Goal: Information Seeking & Learning: Learn about a topic

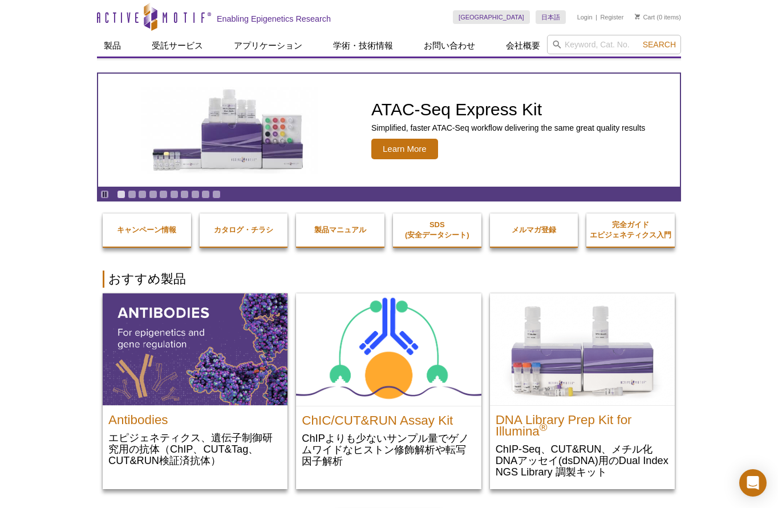
drag, startPoint x: 707, startPoint y: 121, endPoint x: 694, endPoint y: 123, distance: 13.2
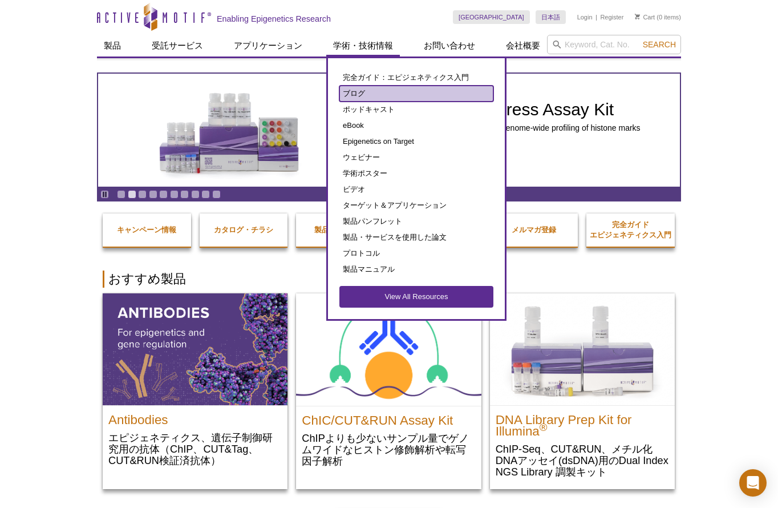
click at [349, 92] on link "ブログ" at bounding box center [416, 94] width 154 height 16
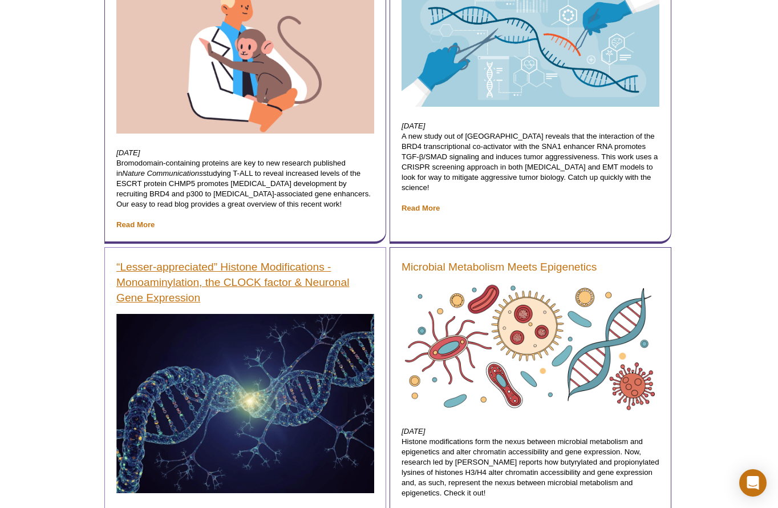
scroll to position [1305, 0]
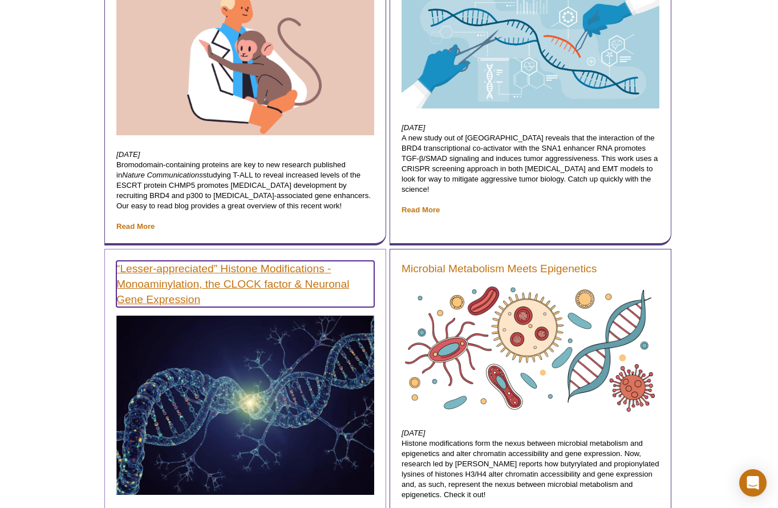
click at [205, 279] on link "“Lesser-appreciated” Histone Modifications - Monoaminylation, the CLOCK factor …" at bounding box center [245, 284] width 258 height 46
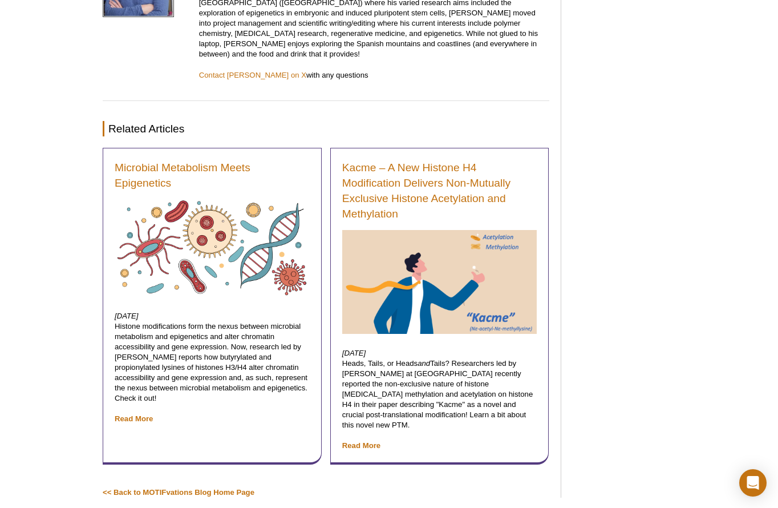
scroll to position [2038, 0]
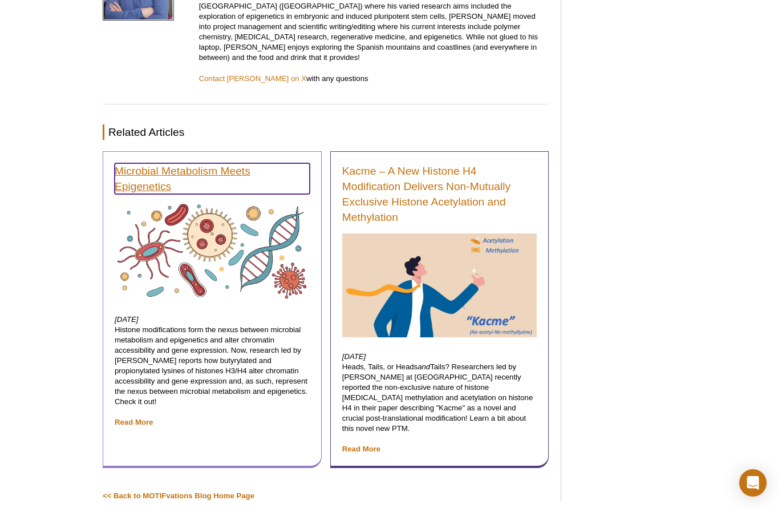
click at [127, 163] on link "Microbial Metabolism Meets Epigenetics" at bounding box center [212, 178] width 195 height 31
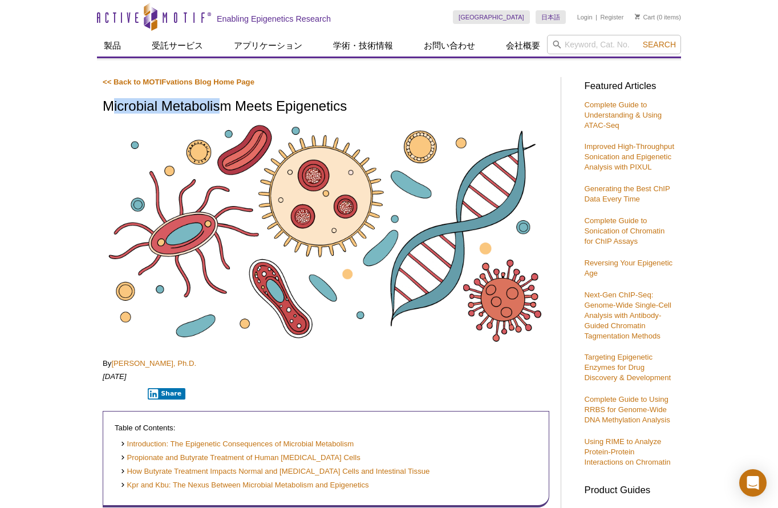
drag, startPoint x: 108, startPoint y: 108, endPoint x: 228, endPoint y: 113, distance: 119.3
click at [228, 113] on h1 "Microbial Metabolism Meets Epigenetics" at bounding box center [326, 107] width 447 height 17
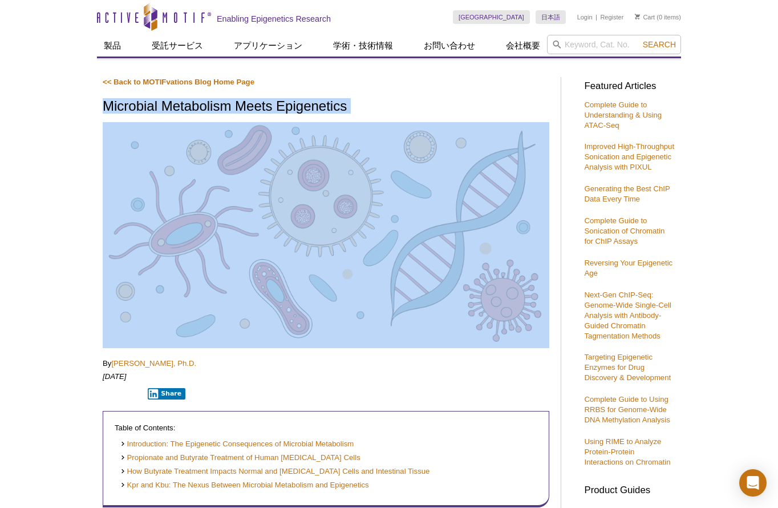
drag, startPoint x: 104, startPoint y: 112, endPoint x: 333, endPoint y: 116, distance: 228.7
copy div "Microbial Metabolism Meets Epigenetics"
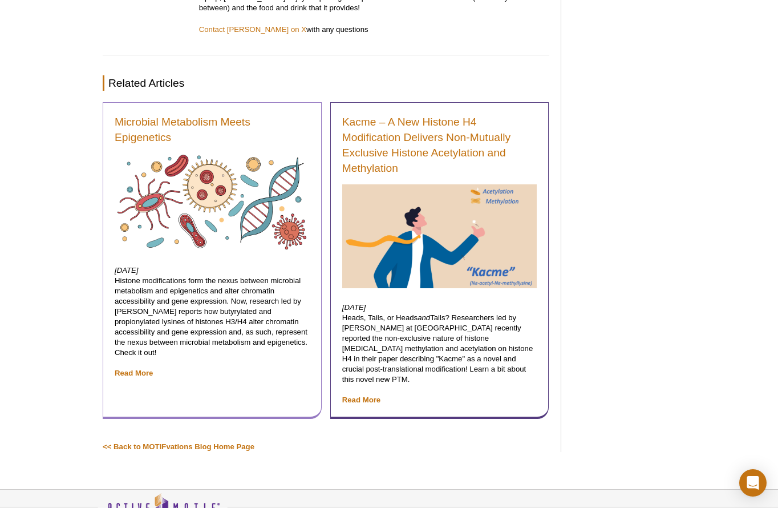
scroll to position [2035, 0]
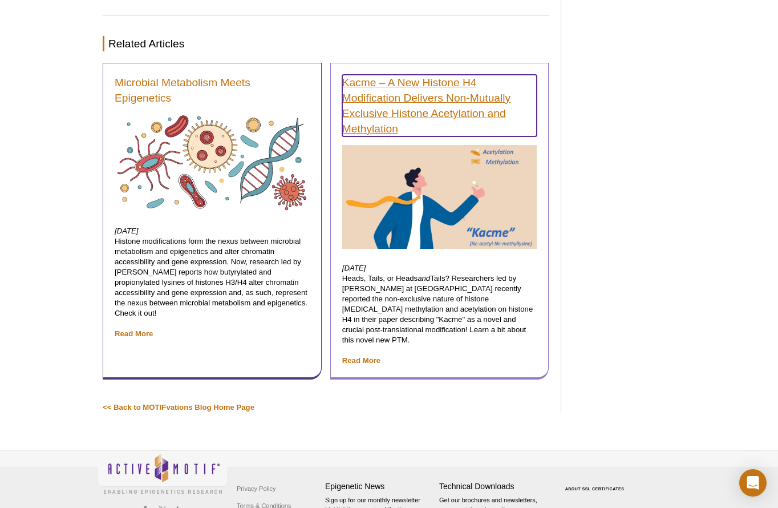
click at [411, 75] on link "Kacme – A New Histone H4 Modification Delivers Non-Mutually Exclusive Histone A…" at bounding box center [439, 106] width 195 height 62
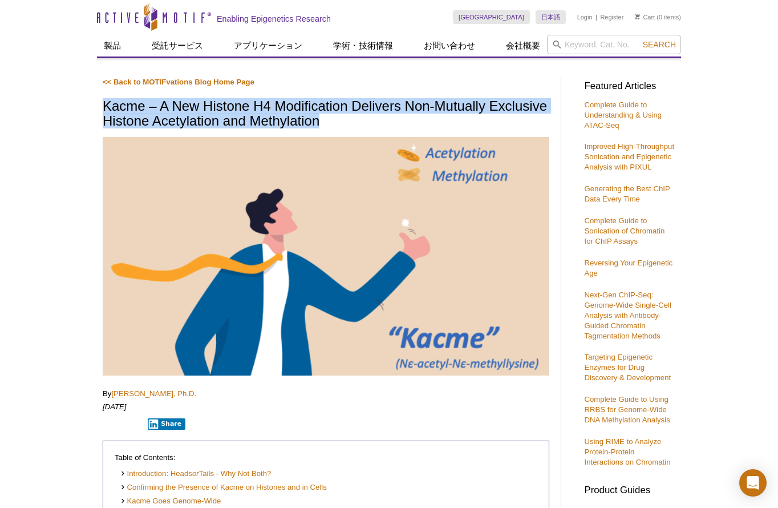
drag, startPoint x: 103, startPoint y: 106, endPoint x: 321, endPoint y: 123, distance: 218.0
click at [321, 123] on h1 "Kacme – A New Histone H4 Modification Delivers Non-Mutually Exclusive Histone A…" at bounding box center [326, 114] width 447 height 31
copy h1 "Kacme – A New Histone H4 Modification Delivers Non-Mutually Exclusive Histone A…"
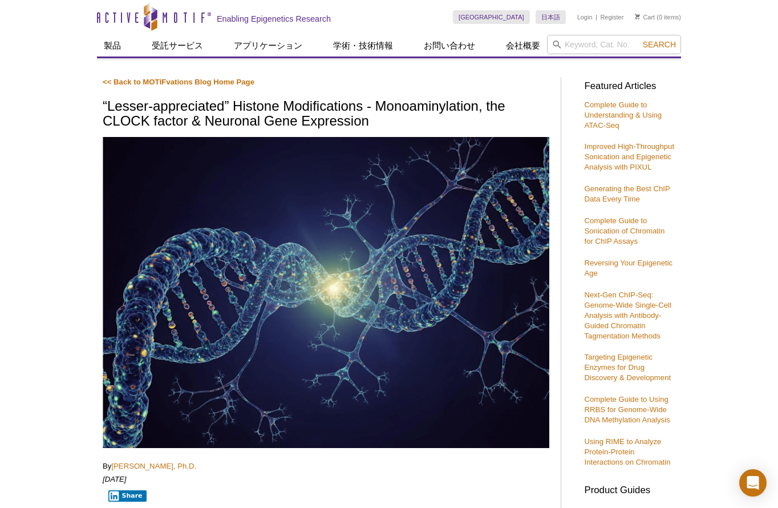
scroll to position [1939, 0]
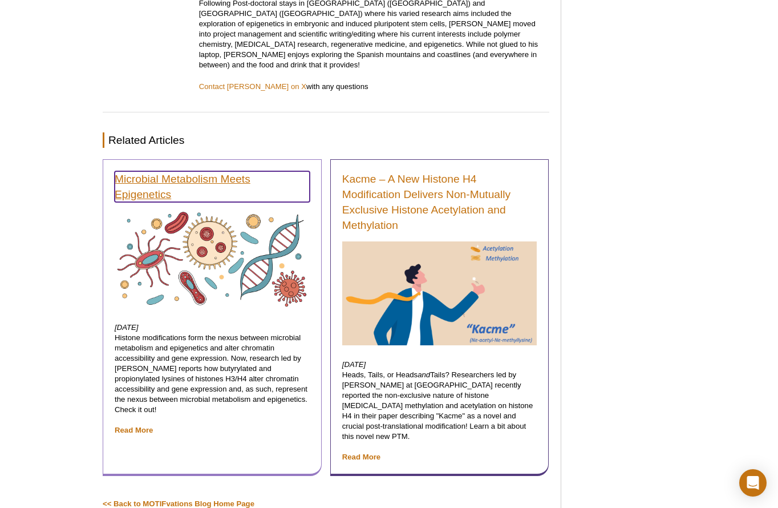
click at [178, 171] on link "Microbial Metabolism Meets Epigenetics" at bounding box center [212, 186] width 195 height 31
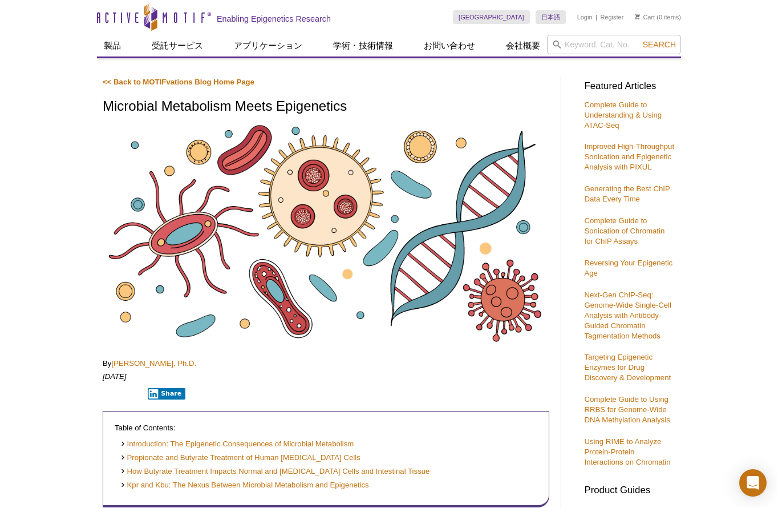
drag, startPoint x: 728, startPoint y: 88, endPoint x: 709, endPoint y: 88, distance: 18.8
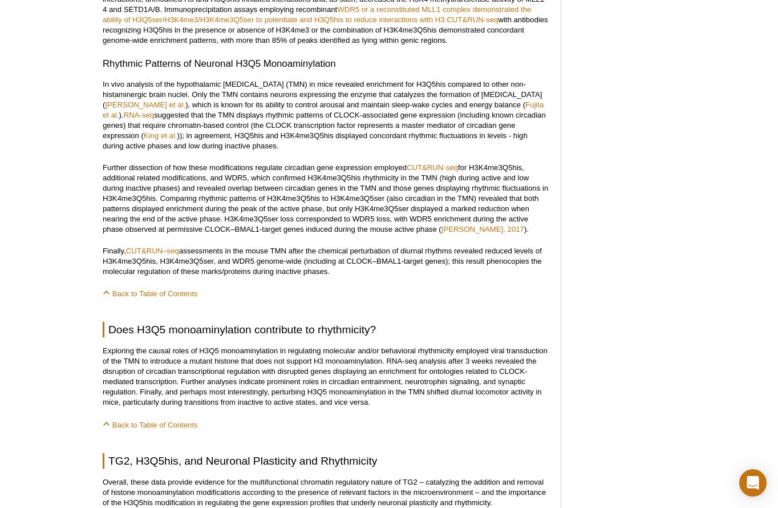
scroll to position [1291, 0]
drag, startPoint x: 101, startPoint y: 74, endPoint x: 343, endPoint y: 258, distance: 303.6
copy div "In vivo analysis of the hypothalamic [MEDICAL_DATA] (TMN) in mice revealed enri…"
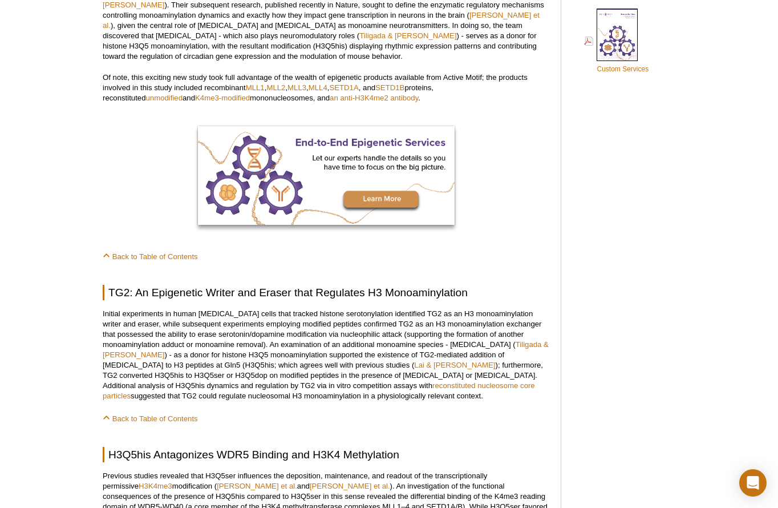
scroll to position [775, 0]
click at [617, 259] on div "Featured Articles Complete Guide to Understanding & Using ATAC-Seq Improved Hig…" at bounding box center [627, 487] width 108 height 2383
click at [414, 252] on div "<< Back to MOTIFvations Blog Home Page “Lesser-appreciated” Histone Modificatio…" at bounding box center [326, 484] width 447 height 2365
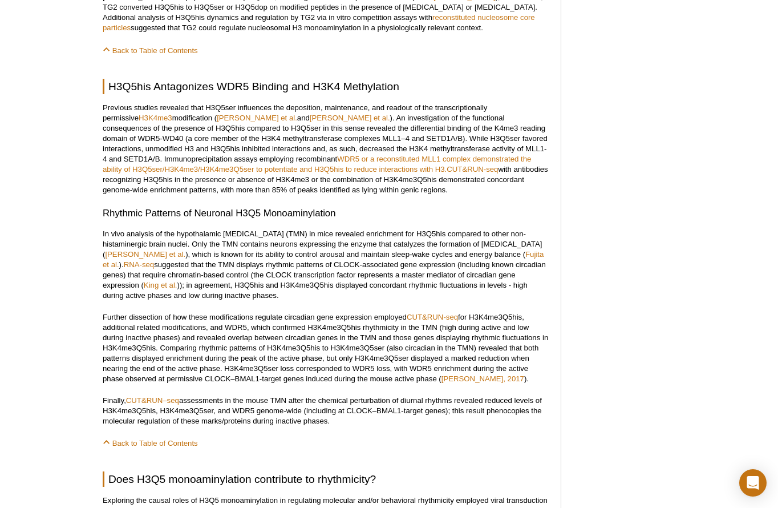
click at [631, 218] on div "Featured Articles Complete Guide to Understanding & Using ATAC-Seq Improved Hig…" at bounding box center [627, 119] width 108 height 2383
click at [699, 288] on div "Active Motif Logo Enabling Epigenetics Research 0 Search Skip to content Active…" at bounding box center [389, 147] width 778 height 2579
click at [647, 259] on div "Featured Articles Complete Guide to Understanding & Using ATAC-Seq Improved Hig…" at bounding box center [627, 119] width 108 height 2383
click at [722, 121] on div "Active Motif Logo Enabling Epigenetics Research 0 Search Skip to content Active…" at bounding box center [389, 147] width 778 height 2579
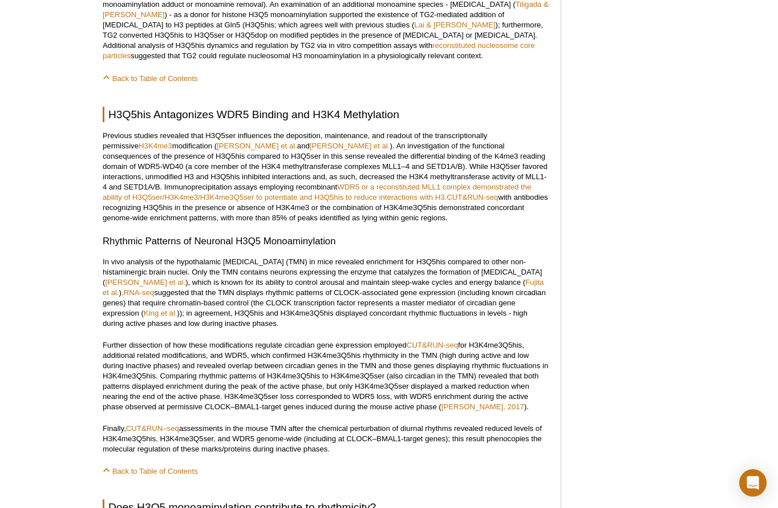
scroll to position [1113, 0]
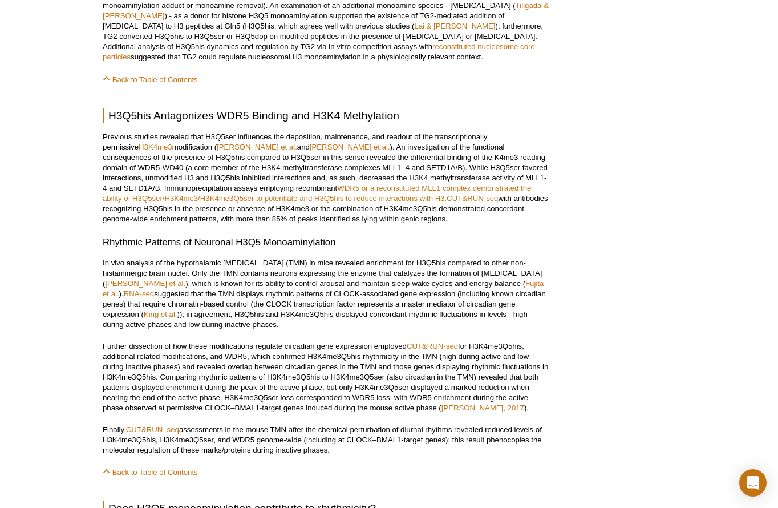
click at [699, 144] on div "Active Motif Logo Enabling Epigenetics Research 0 Search Skip to content Active…" at bounding box center [389, 176] width 778 height 2579
click at [683, 77] on div "Active Motif Logo Enabling Epigenetics Research 0 Search Skip to content Active…" at bounding box center [389, 176] width 778 height 2579
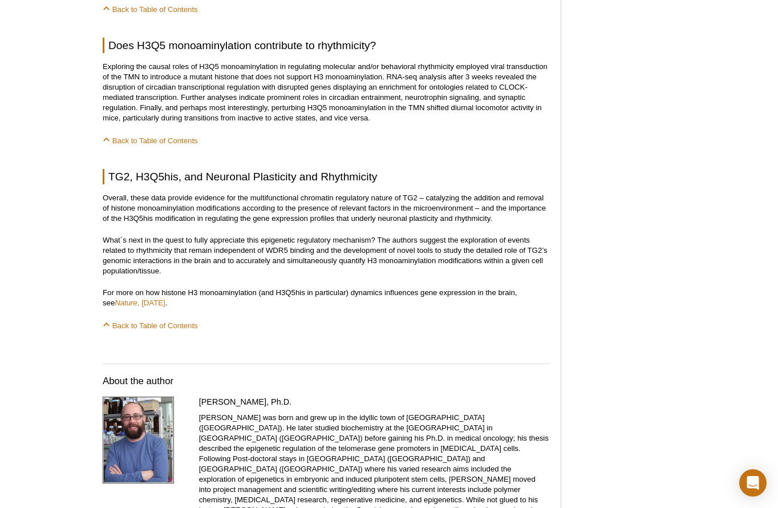
scroll to position [1576, 0]
